Goal: Complete application form

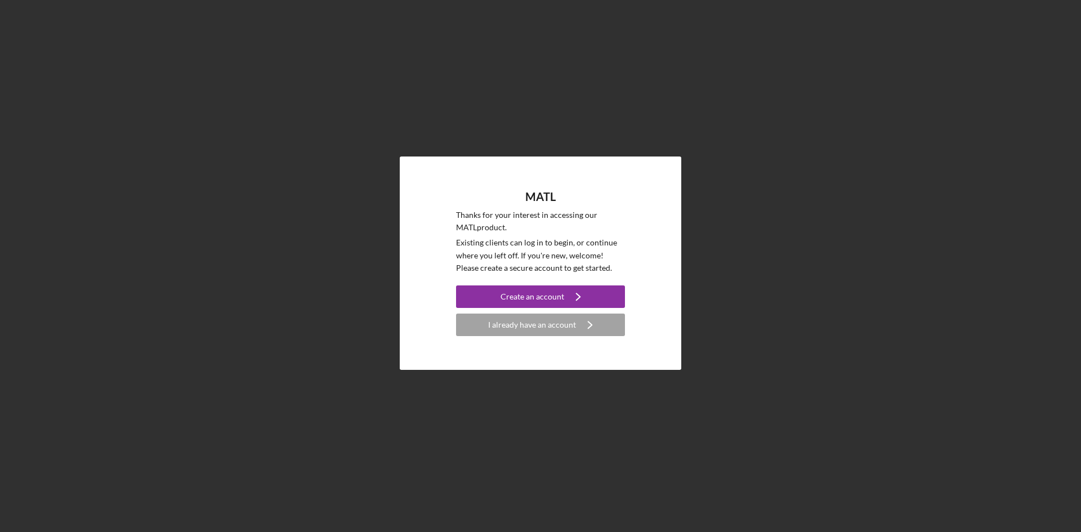
click at [752, 352] on div "MATL Thanks for your interest in accessing our MATL product. Existing clients c…" at bounding box center [541, 263] width 1070 height 526
click at [759, 282] on div "MATL Thanks for your interest in accessing our MATL product. Existing clients c…" at bounding box center [541, 263] width 1070 height 526
click at [747, 264] on div "MATL Thanks for your interest in accessing our MATL product. Existing clients c…" at bounding box center [541, 263] width 1070 height 526
click at [552, 132] on div "MATL Thanks for your interest in accessing our MATL product. Existing clients c…" at bounding box center [541, 263] width 1070 height 526
click at [540, 399] on div "MATL Thanks for your interest in accessing our MATL product. Existing clients c…" at bounding box center [541, 263] width 1070 height 526
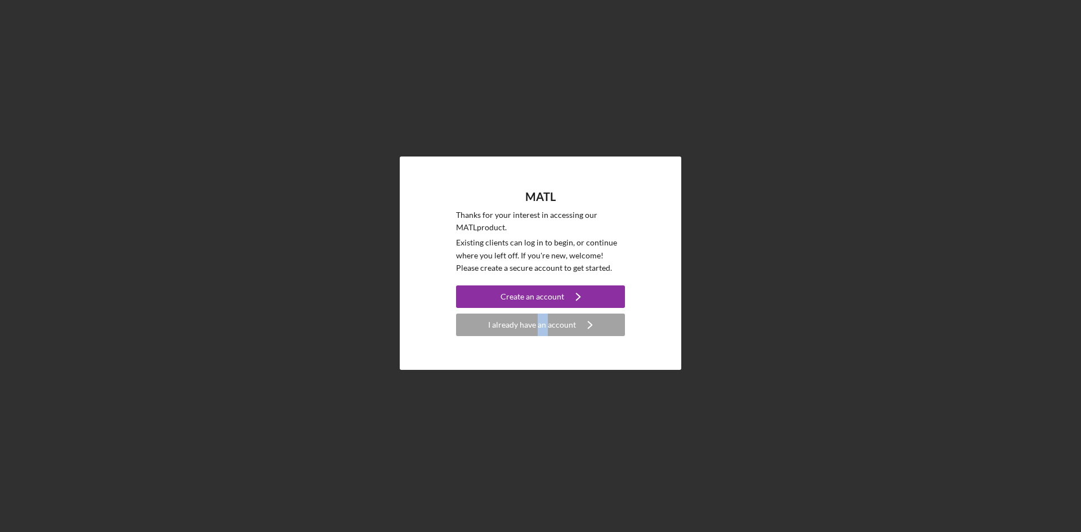
click at [540, 399] on div "MATL Thanks for your interest in accessing our MATL product. Existing clients c…" at bounding box center [541, 263] width 1070 height 526
